Goal: Transaction & Acquisition: Obtain resource

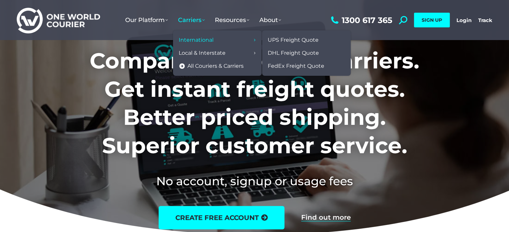
click at [201, 38] on span "International" at bounding box center [196, 40] width 35 height 7
click at [322, 40] on link "UPS Freight Quote" at bounding box center [306, 40] width 82 height 13
drag, startPoint x: 321, startPoint y: 43, endPoint x: 365, endPoint y: 126, distance: 93.6
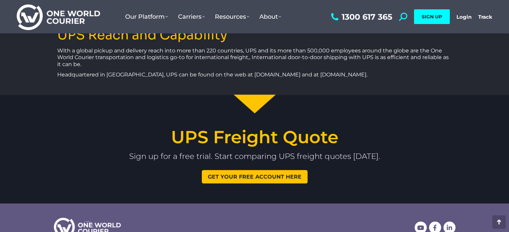
scroll to position [1371, 0]
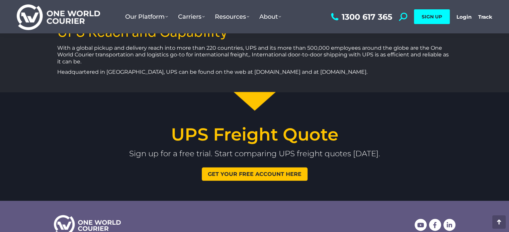
drag, startPoint x: 267, startPoint y: 118, endPoint x: 267, endPoint y: 130, distance: 12.0
click at [267, 126] on h4 "UPS Freight Quote" at bounding box center [254, 134] width 509 height 17
click at [269, 172] on span "Get your free account here" at bounding box center [255, 174] width 94 height 5
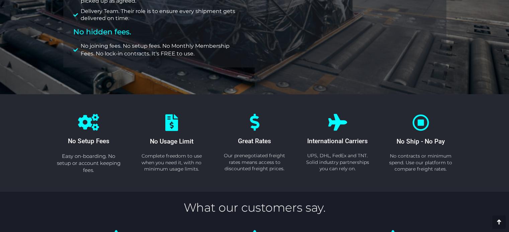
scroll to position [267, 0]
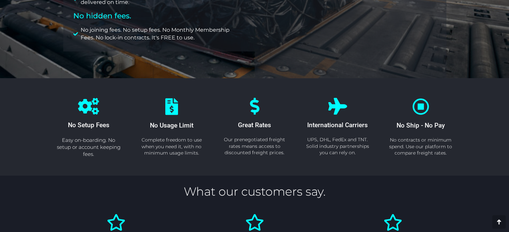
click at [338, 126] on span "International Carriers" at bounding box center [337, 125] width 61 height 8
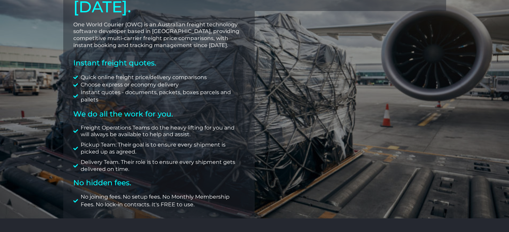
scroll to position [0, 0]
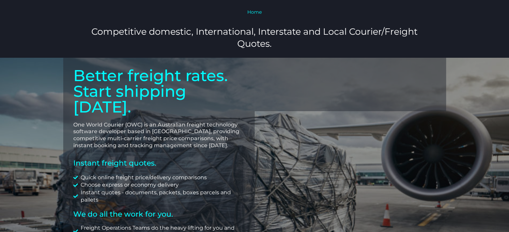
click at [254, 18] on div "Home" at bounding box center [254, 13] width 356 height 11
click at [256, 10] on link "Home" at bounding box center [254, 12] width 14 height 6
